Goal: Check status: Check status

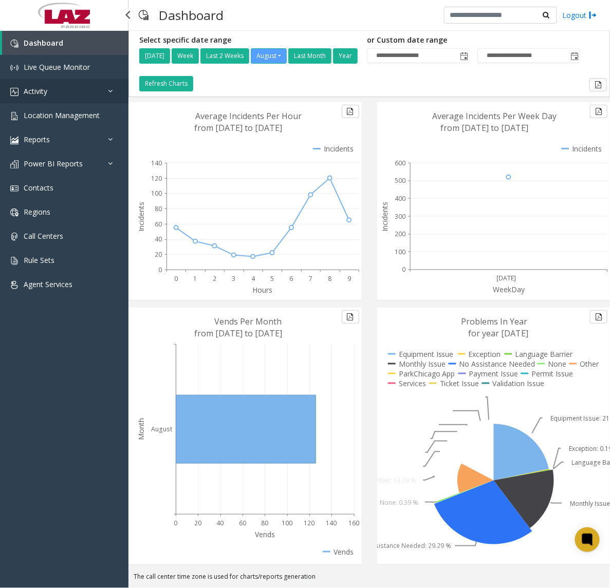
click at [83, 90] on link "Activity" at bounding box center [64, 91] width 128 height 24
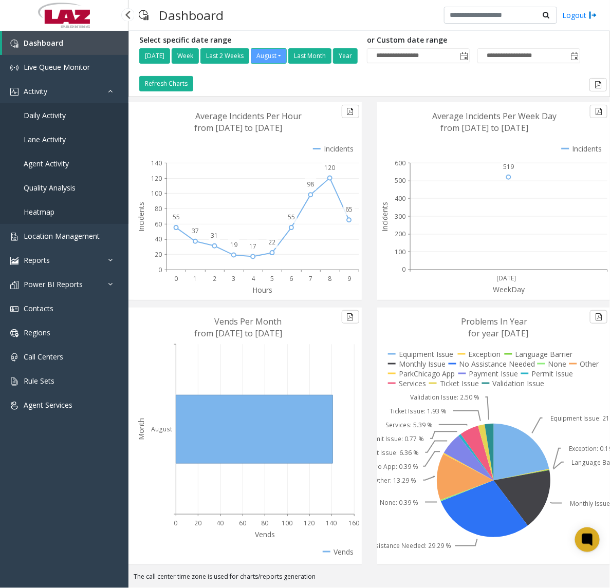
click at [54, 157] on link "Agent Activity" at bounding box center [64, 164] width 128 height 24
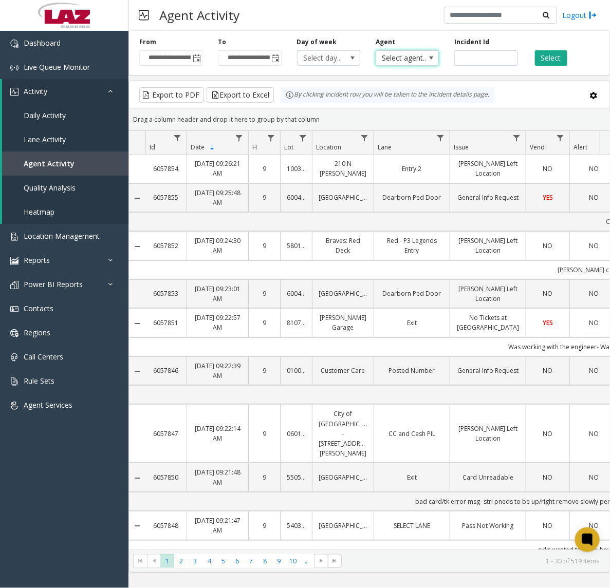
click at [394, 54] on span "Select agent..." at bounding box center [401, 58] width 50 height 14
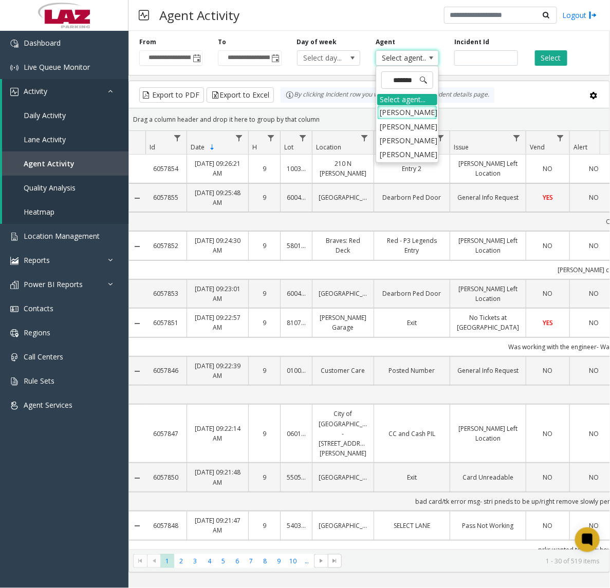
type input "********"
click at [413, 159] on li "[DEMOGRAPHIC_DATA][PERSON_NAME]" at bounding box center [407, 172] width 60 height 27
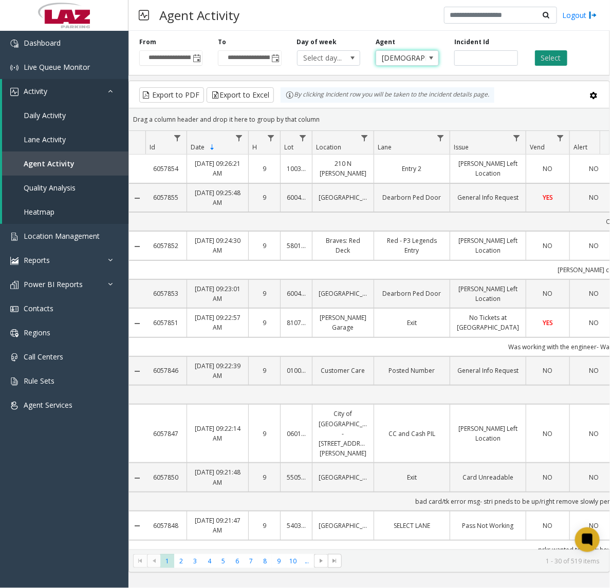
click at [544, 63] on button "Select" at bounding box center [551, 57] width 32 height 15
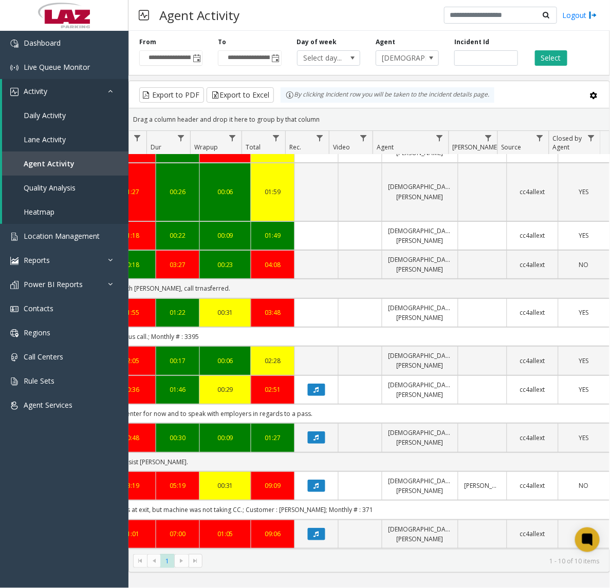
scroll to position [32, 520]
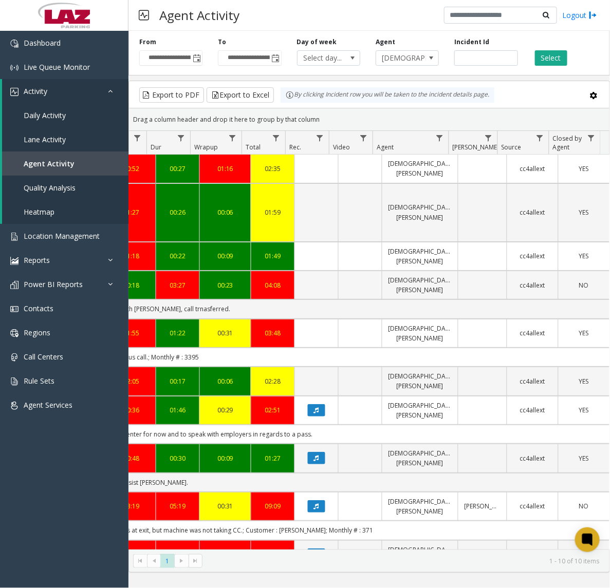
click at [324, 271] on td "Data table" at bounding box center [316, 285] width 44 height 29
